Goal: Task Accomplishment & Management: Manage account settings

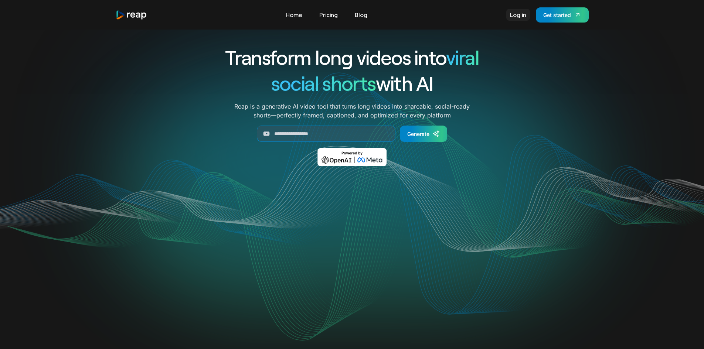
click at [521, 15] on link "Log in" at bounding box center [518, 15] width 24 height 12
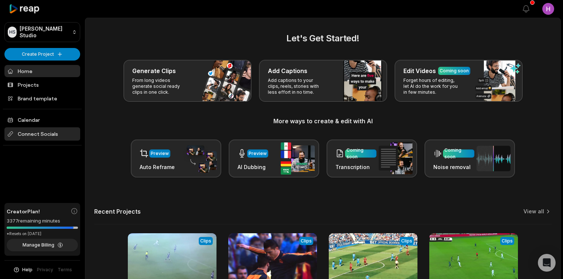
click at [58, 129] on span "Connect Socials" at bounding box center [42, 133] width 76 height 13
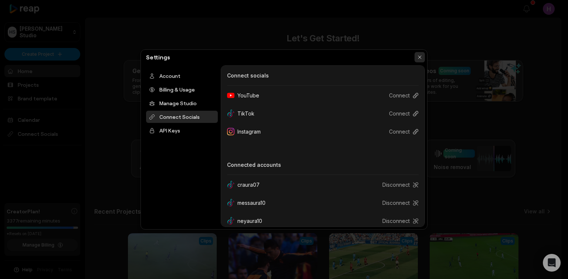
click at [421, 60] on button "button" at bounding box center [419, 57] width 10 height 10
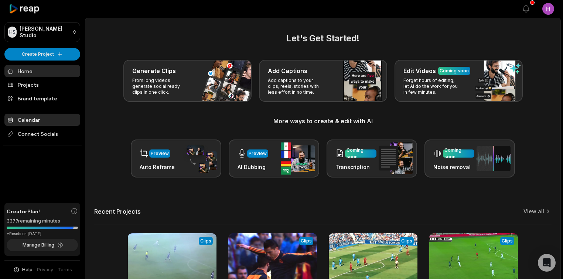
click at [66, 120] on link "Calendar" at bounding box center [42, 120] width 76 height 12
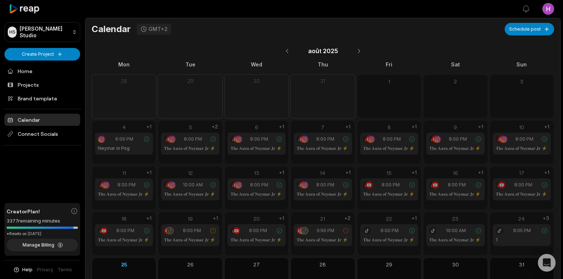
scroll to position [35, 0]
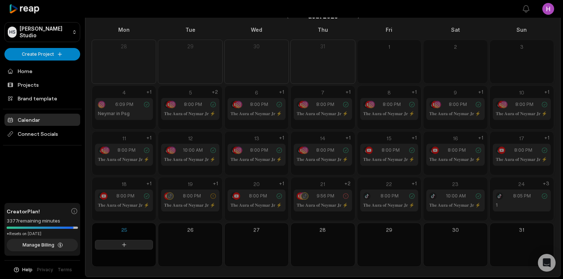
click at [117, 241] on button at bounding box center [124, 245] width 58 height 10
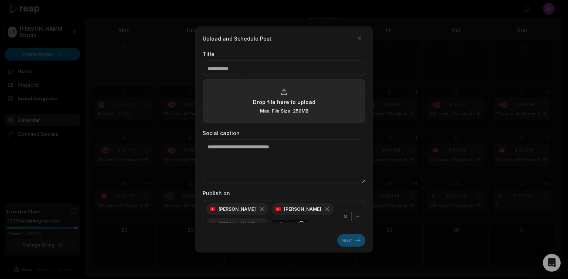
type input "*"
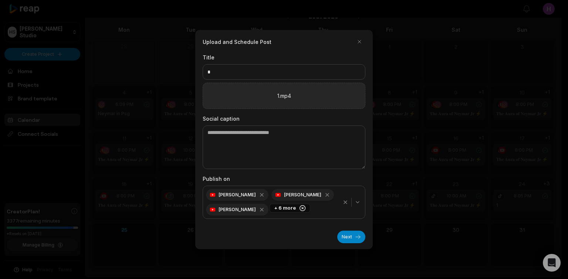
click at [301, 211] on circle "button" at bounding box center [303, 209] width 6 height 6
click at [326, 193] on icon "button" at bounding box center [329, 193] width 7 height 7
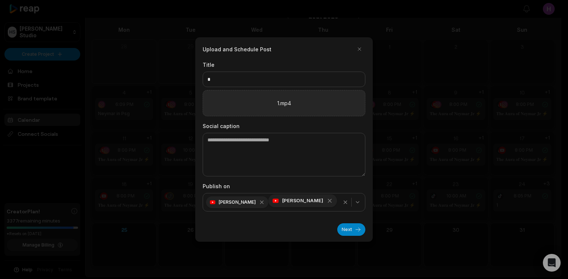
click at [327, 204] on icon "button" at bounding box center [329, 201] width 7 height 7
click at [261, 202] on icon "button" at bounding box center [264, 201] width 7 height 7
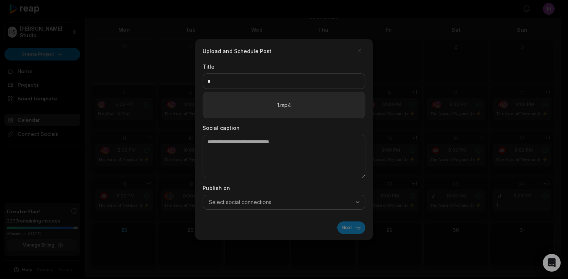
click at [356, 208] on button "Select social connections" at bounding box center [284, 202] width 163 height 15
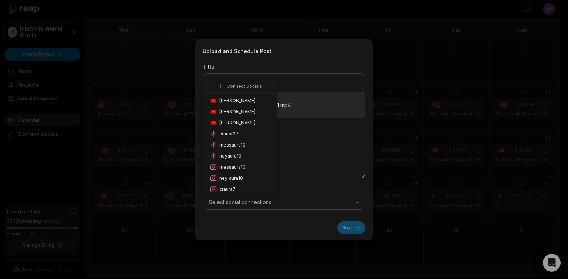
click at [245, 156] on div "neyaura10" at bounding box center [239, 156] width 71 height 11
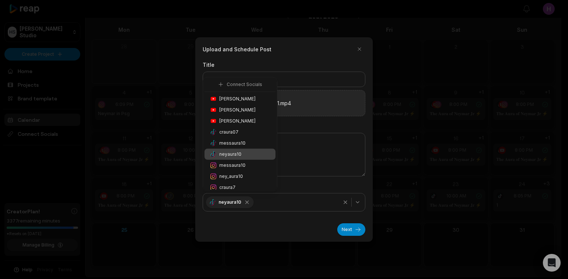
click at [310, 224] on div "Next" at bounding box center [284, 227] width 163 height 18
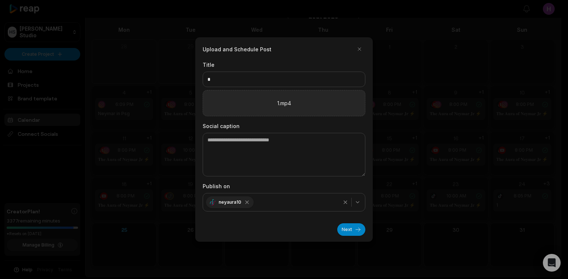
click at [355, 223] on div "Next" at bounding box center [284, 227] width 163 height 18
click at [357, 225] on button "Next" at bounding box center [351, 230] width 28 height 13
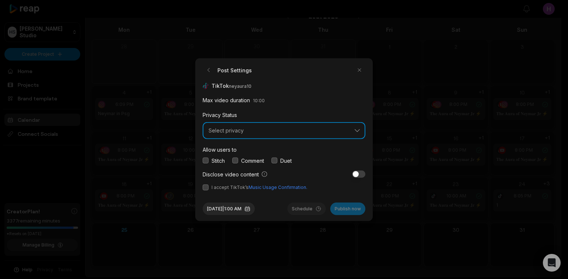
click at [236, 134] on button "Select privacy" at bounding box center [284, 130] width 163 height 17
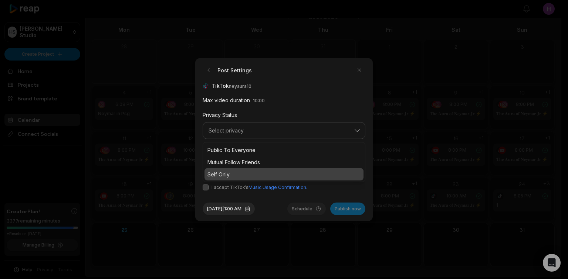
click at [262, 173] on p "Self Only" at bounding box center [283, 174] width 153 height 8
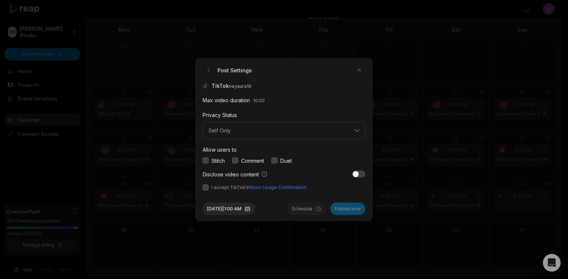
click at [238, 160] on button "button" at bounding box center [235, 161] width 6 height 6
click at [206, 159] on button "button" at bounding box center [206, 161] width 6 height 6
click at [273, 161] on button "button" at bounding box center [274, 161] width 6 height 6
click at [208, 186] on button "button" at bounding box center [206, 187] width 6 height 6
click at [481, 53] on div at bounding box center [284, 139] width 568 height 279
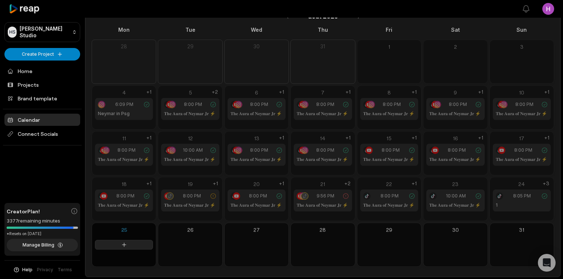
drag, startPoint x: 130, startPoint y: 234, endPoint x: 125, endPoint y: 239, distance: 7.6
click at [125, 239] on div at bounding box center [124, 245] width 64 height 44
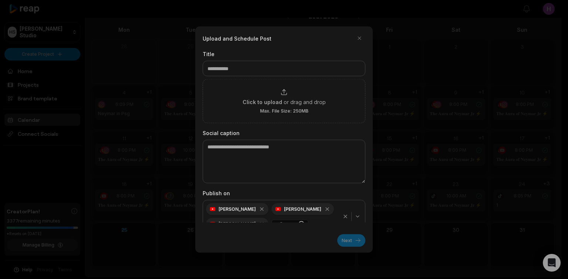
click at [124, 242] on div at bounding box center [284, 139] width 568 height 279
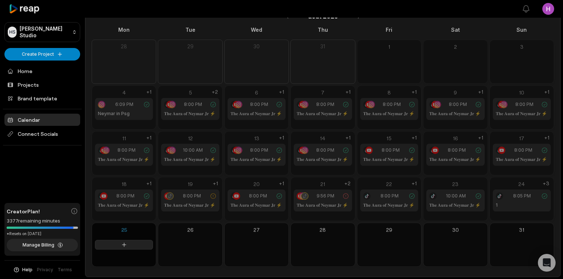
click at [132, 244] on button at bounding box center [124, 245] width 58 height 10
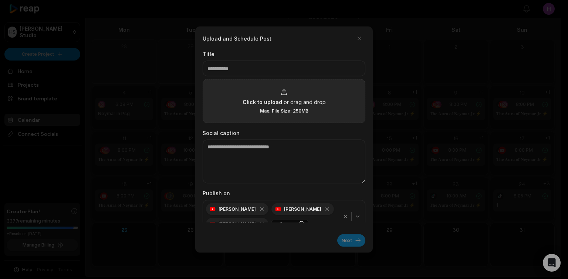
type input "*"
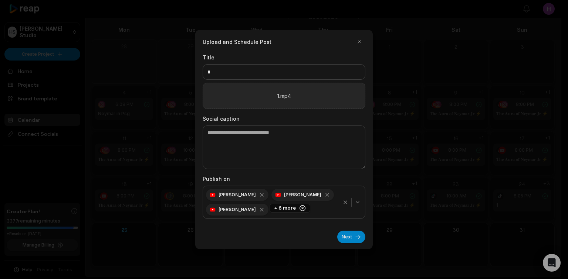
click at [284, 208] on div "+ 6 more" at bounding box center [289, 208] width 41 height 9
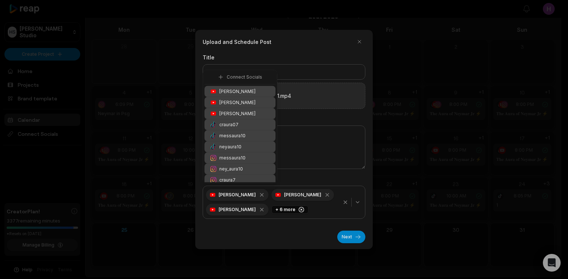
click at [246, 93] on span "[PERSON_NAME]" at bounding box center [237, 91] width 36 height 7
click at [242, 100] on span "[PERSON_NAME]" at bounding box center [237, 102] width 36 height 7
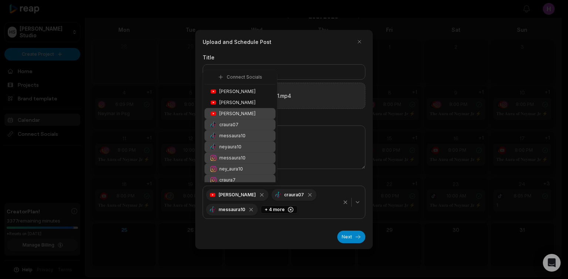
drag, startPoint x: 237, startPoint y: 108, endPoint x: 237, endPoint y: 116, distance: 8.1
click at [237, 108] on div "[PERSON_NAME]" at bounding box center [239, 113] width 71 height 11
click at [235, 122] on div "craura07" at bounding box center [239, 124] width 71 height 11
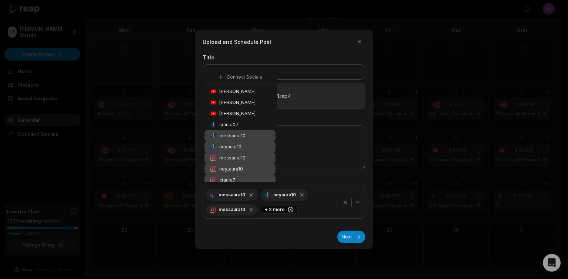
click at [234, 136] on span "messaura10" at bounding box center [232, 136] width 26 height 7
click at [230, 159] on span "messaura10" at bounding box center [232, 158] width 26 height 7
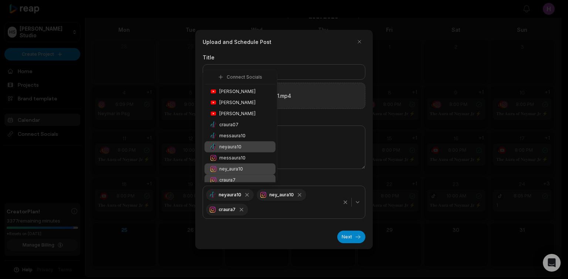
click at [229, 169] on span "ney_aura10" at bounding box center [231, 169] width 24 height 7
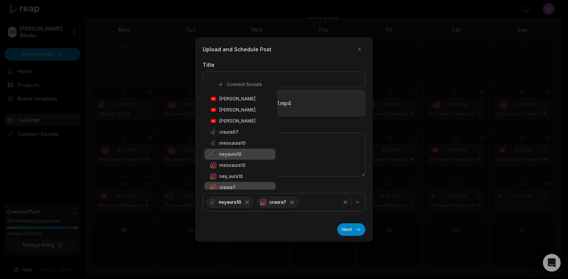
click at [229, 185] on span "craura7" at bounding box center [227, 187] width 16 height 7
click at [320, 218] on div "Next" at bounding box center [284, 227] width 163 height 18
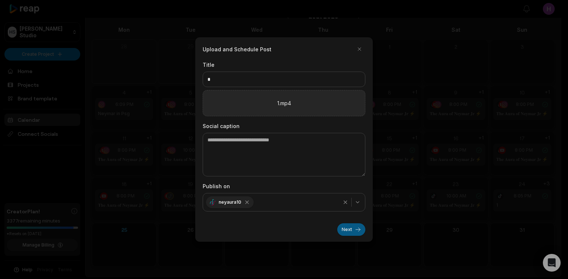
click at [340, 231] on button "Next" at bounding box center [351, 230] width 28 height 13
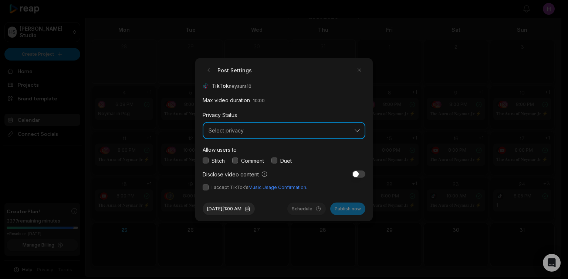
click at [272, 133] on span "Select privacy" at bounding box center [278, 130] width 140 height 7
click at [254, 136] on button "Select privacy" at bounding box center [284, 130] width 163 height 17
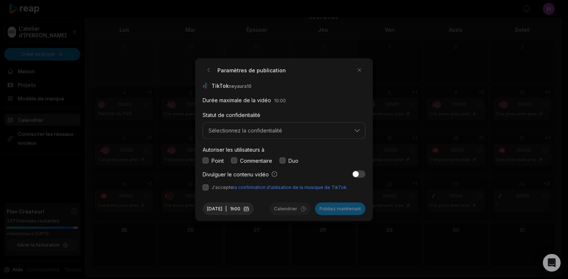
click at [356, 85] on div "TikTok neyaura10" at bounding box center [284, 86] width 163 height 8
click at [232, 163] on button "button" at bounding box center [234, 161] width 6 height 6
click at [200, 161] on div "Paramètres de publication TikTok neyaura10 Durée maximale de la vidéo 10:00 Sta…" at bounding box center [283, 139] width 177 height 163
click at [205, 161] on button "button" at bounding box center [206, 161] width 6 height 6
click at [282, 161] on button "button" at bounding box center [282, 161] width 6 height 6
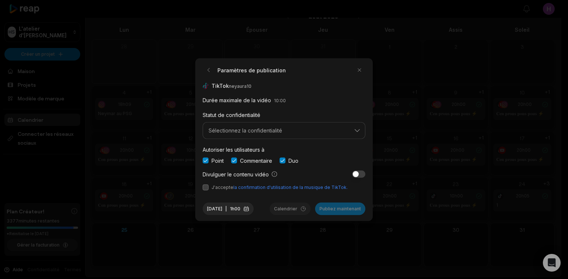
click at [204, 189] on button "button" at bounding box center [206, 187] width 6 height 6
click at [270, 122] on div "Statut de confidentialité Sélectionnez la confidentialité" at bounding box center [284, 124] width 163 height 29
click at [270, 128] on font "Sélectionnez la confidentialité" at bounding box center [245, 130] width 74 height 6
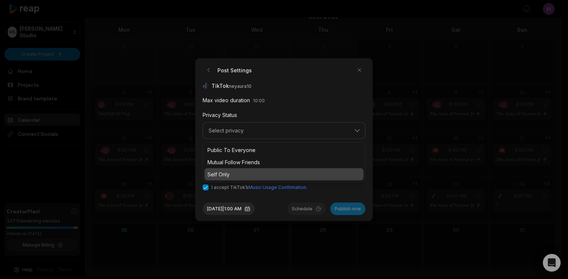
click at [254, 172] on p "Self Only" at bounding box center [283, 174] width 153 height 8
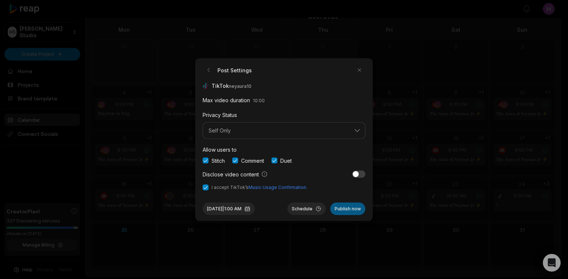
click at [351, 209] on button "Publish now" at bounding box center [347, 209] width 35 height 13
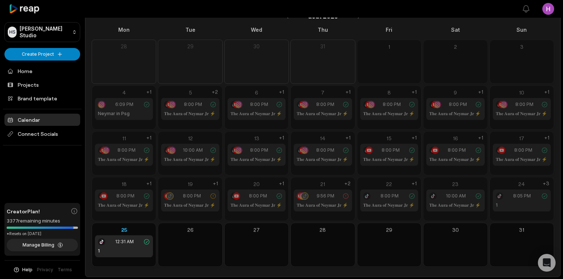
drag, startPoint x: 117, startPoint y: 50, endPoint x: 113, endPoint y: 50, distance: 3.7
drag, startPoint x: 113, startPoint y: 50, endPoint x: 206, endPoint y: 257, distance: 227.1
click at [206, 257] on div at bounding box center [190, 245] width 64 height 44
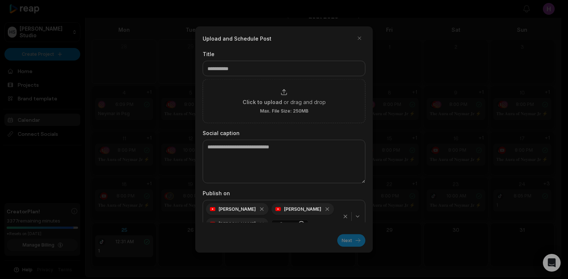
click at [141, 245] on div at bounding box center [284, 139] width 568 height 279
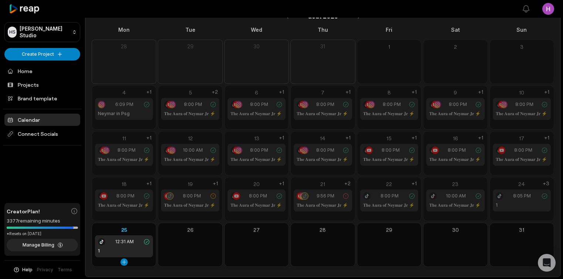
click at [141, 245] on div "12:31 AM 1" at bounding box center [124, 246] width 58 height 22
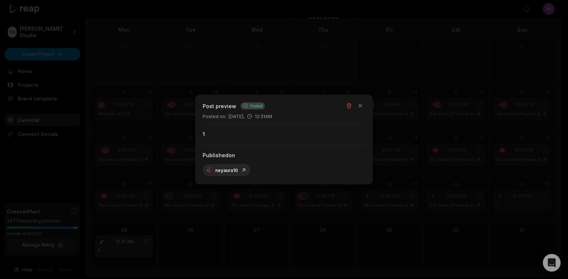
click at [334, 74] on div at bounding box center [284, 139] width 568 height 279
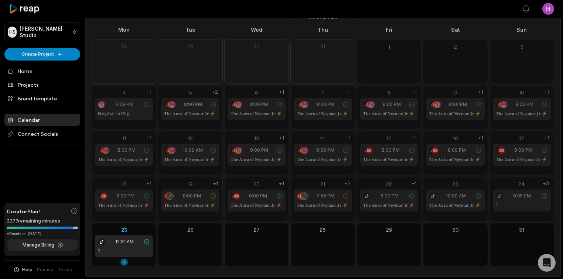
click at [125, 260] on button at bounding box center [123, 262] width 7 height 7
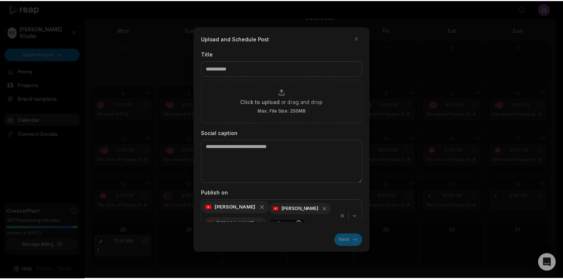
scroll to position [10, 0]
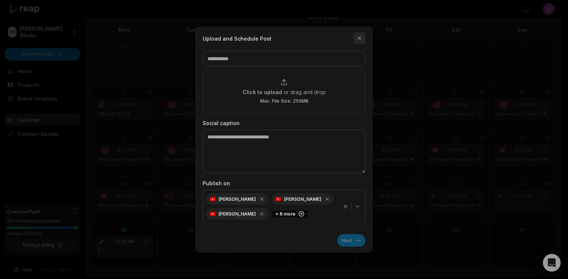
click at [363, 38] on button "button" at bounding box center [359, 39] width 12 height 12
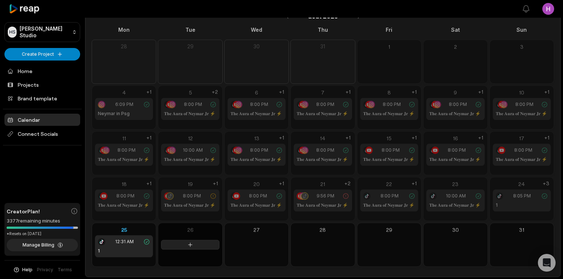
click at [198, 242] on button at bounding box center [190, 245] width 58 height 10
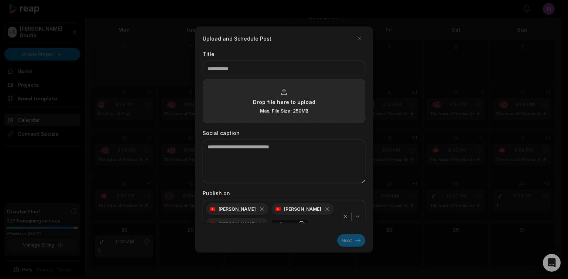
type input "*"
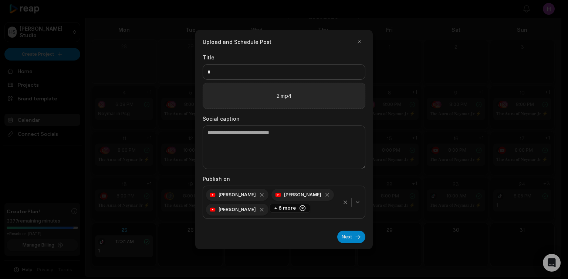
click at [300, 208] on icon "button" at bounding box center [302, 208] width 7 height 7
click at [261, 194] on icon "button" at bounding box center [264, 193] width 7 height 7
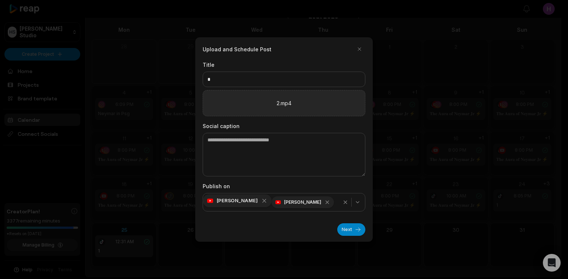
click at [261, 200] on icon "button" at bounding box center [264, 201] width 7 height 7
click at [266, 201] on icon "button" at bounding box center [264, 201] width 7 height 7
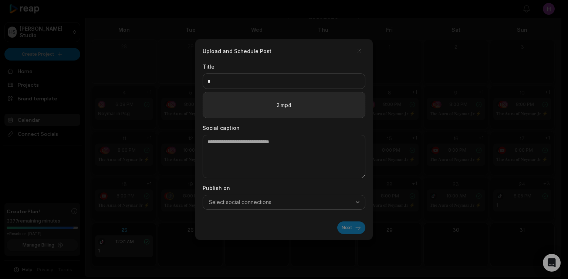
click at [354, 207] on button "Select social connections" at bounding box center [284, 202] width 163 height 15
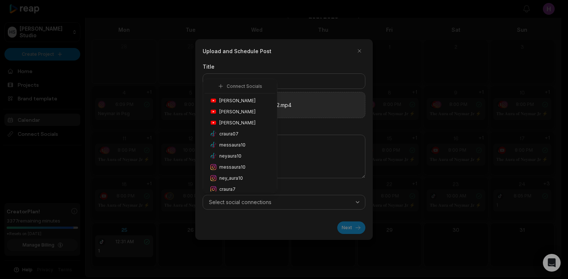
drag, startPoint x: 245, startPoint y: 177, endPoint x: 249, endPoint y: 176, distance: 3.8
click at [246, 177] on div "ney_aura10" at bounding box center [239, 178] width 71 height 11
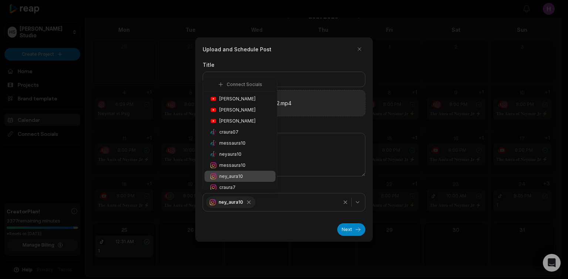
click at [302, 180] on div "Title * 2.mp4 Social caption Publish on ney_aura10" at bounding box center [284, 136] width 163 height 151
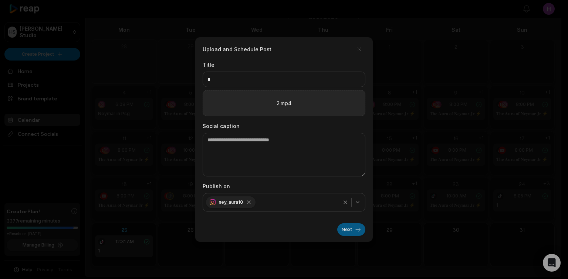
click at [349, 225] on button "Next" at bounding box center [351, 230] width 28 height 13
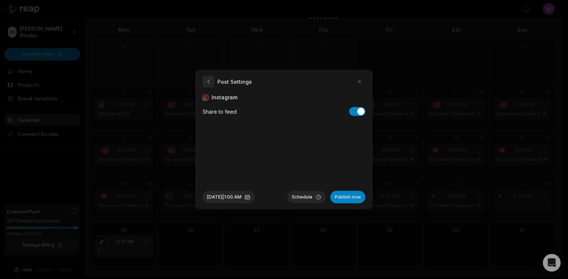
click at [206, 80] on button "button" at bounding box center [209, 82] width 12 height 12
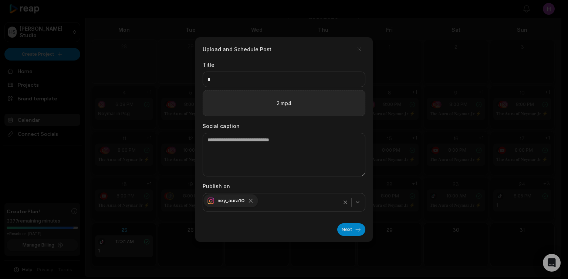
click at [249, 199] on div "ney_aura10" at bounding box center [230, 200] width 54 height 13
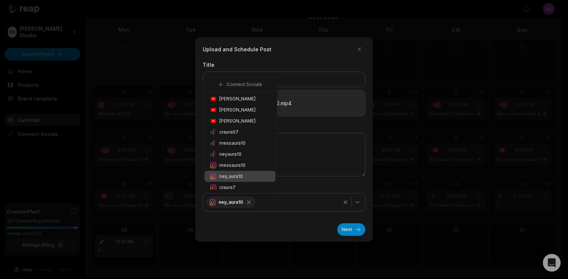
click at [271, 201] on div "ney_aura10" at bounding box center [283, 202] width 159 height 15
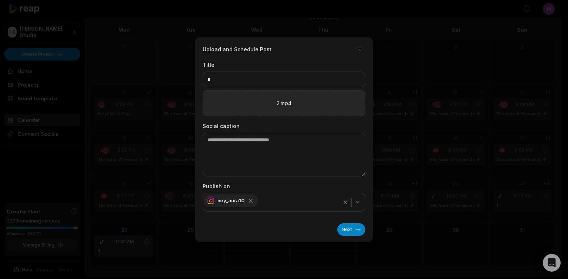
click at [248, 201] on icon "button" at bounding box center [250, 201] width 7 height 7
click at [343, 202] on div "Select social connections" at bounding box center [283, 202] width 159 height 7
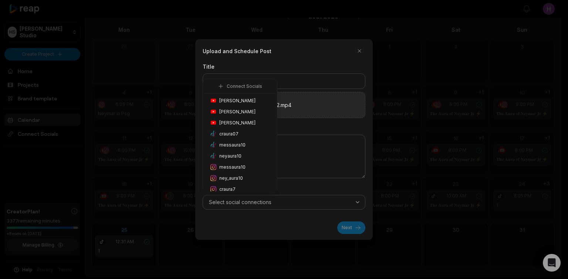
click at [241, 146] on span "messaura10" at bounding box center [232, 145] width 26 height 7
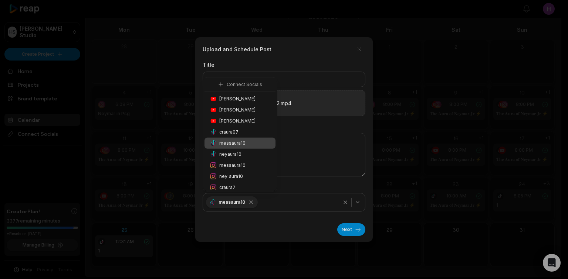
click at [239, 153] on span "neyaura10" at bounding box center [230, 154] width 22 height 7
click at [250, 144] on div "messaura10" at bounding box center [239, 143] width 71 height 11
click at [325, 219] on div "Next" at bounding box center [284, 227] width 163 height 18
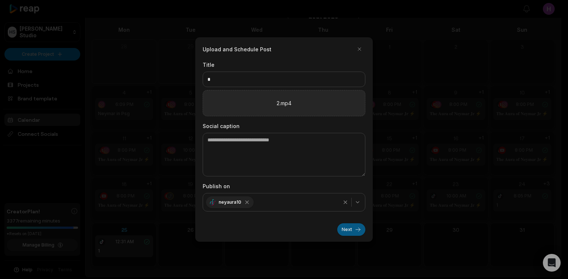
click at [344, 226] on button "Next" at bounding box center [351, 230] width 28 height 13
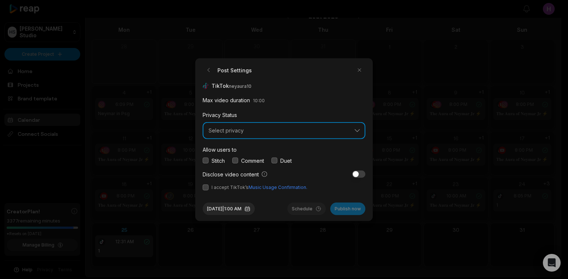
click at [234, 137] on button "Select privacy" at bounding box center [284, 130] width 163 height 17
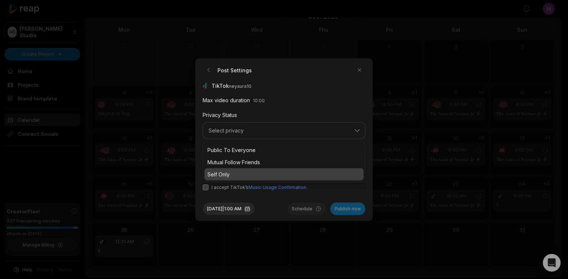
click at [247, 169] on div "Self Only" at bounding box center [283, 174] width 159 height 12
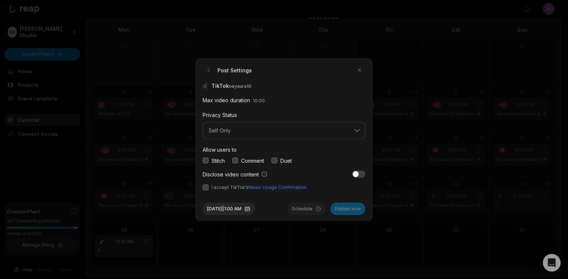
click at [207, 186] on button "button" at bounding box center [206, 187] width 6 height 6
click at [211, 159] on div "Stitch" at bounding box center [214, 161] width 22 height 8
click at [207, 160] on button "button" at bounding box center [206, 161] width 6 height 6
click at [238, 163] on button "button" at bounding box center [235, 161] width 6 height 6
click at [275, 163] on button "button" at bounding box center [274, 161] width 6 height 6
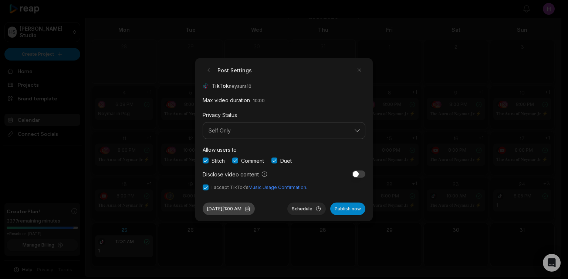
click at [245, 206] on button "Aug 26, 2025 | 1:00 AM" at bounding box center [229, 209] width 52 height 13
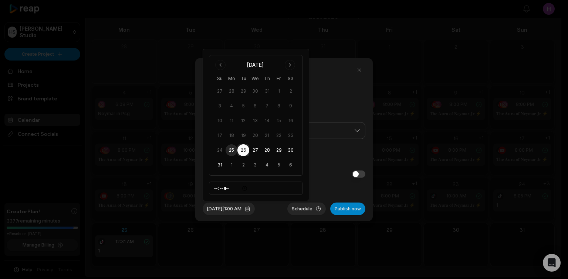
click at [338, 193] on form "Post Settings TikTok neyaura10 Max video duration 10:00 Privacy Status Self Onl…" at bounding box center [284, 139] width 163 height 151
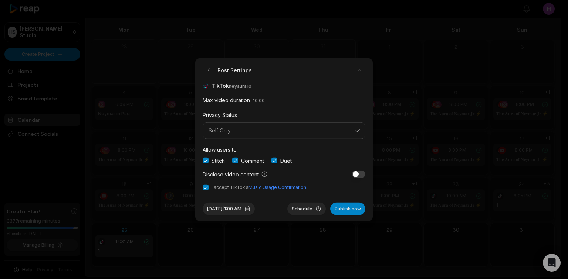
click at [314, 205] on button "Schedule" at bounding box center [306, 209] width 38 height 13
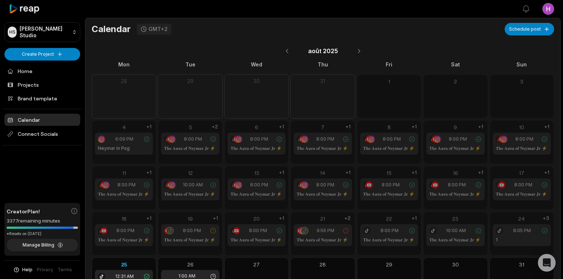
scroll to position [35, 0]
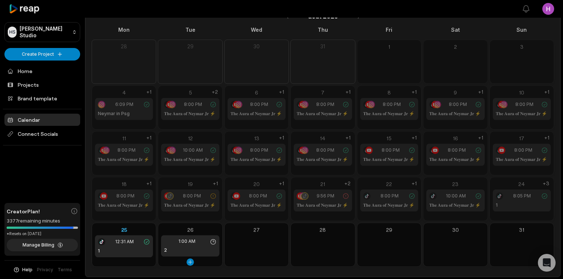
click at [202, 245] on div "1:00 AM 2" at bounding box center [190, 245] width 58 height 21
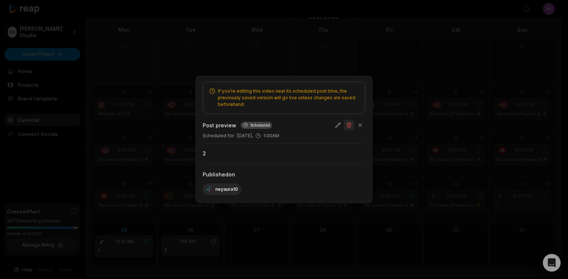
click at [349, 121] on button "button" at bounding box center [349, 125] width 10 height 10
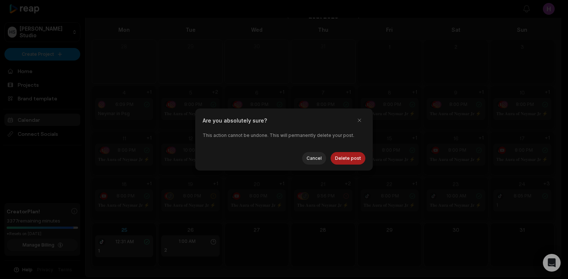
click at [355, 158] on button "Delete post" at bounding box center [347, 158] width 35 height 13
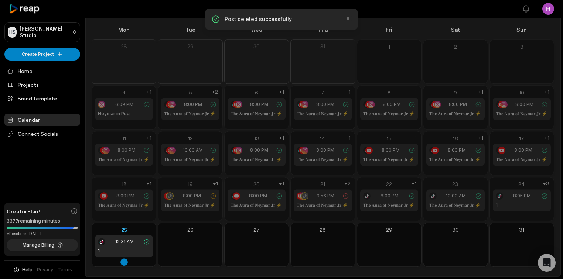
click at [135, 238] on div "12:31 AM" at bounding box center [124, 241] width 52 height 7
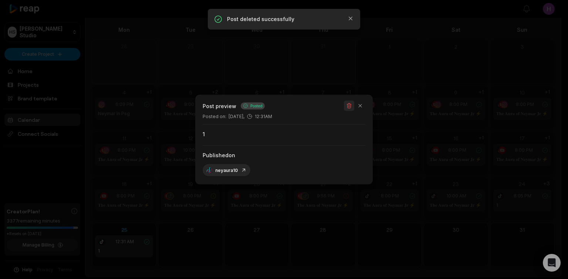
click at [350, 106] on button "button" at bounding box center [349, 106] width 10 height 10
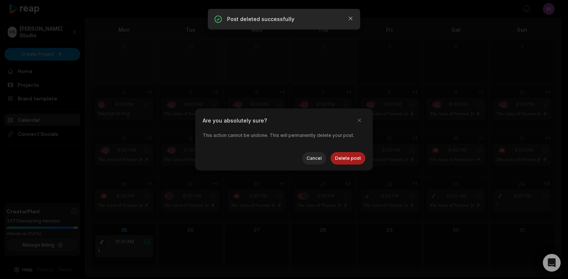
click at [355, 159] on button "Delete post" at bounding box center [347, 158] width 35 height 13
